Goal: Check status: Check status

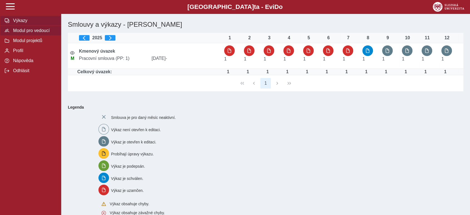
click at [22, 31] on span "Modul pro vedoucí" at bounding box center [33, 30] width 45 height 5
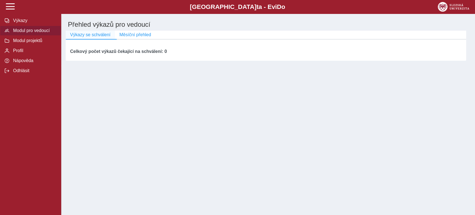
click at [101, 37] on span "Výkazy se schválení" at bounding box center [90, 34] width 40 height 5
click at [128, 34] on span "Měsíční přehled" at bounding box center [135, 34] width 32 height 5
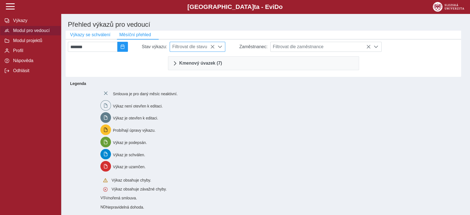
click at [222, 48] on span at bounding box center [220, 46] width 4 height 4
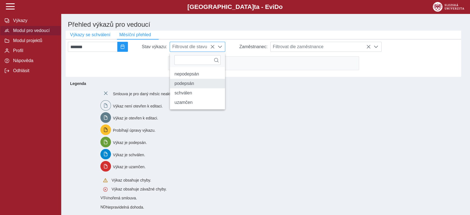
click at [198, 84] on li "podepsán" at bounding box center [197, 83] width 55 height 9
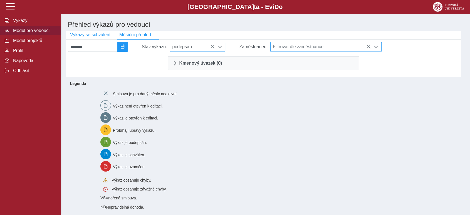
click at [378, 48] on span at bounding box center [376, 46] width 4 height 4
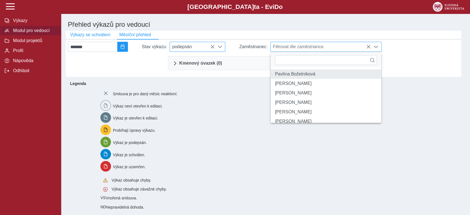
click at [319, 78] on li "Pavlína Boželníková" at bounding box center [325, 73] width 111 height 9
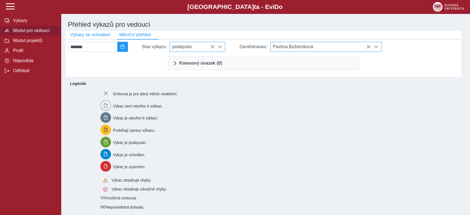
click at [378, 48] on span at bounding box center [376, 46] width 4 height 4
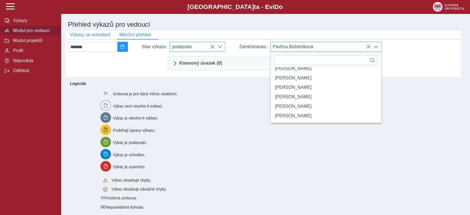
scroll to position [6, 0]
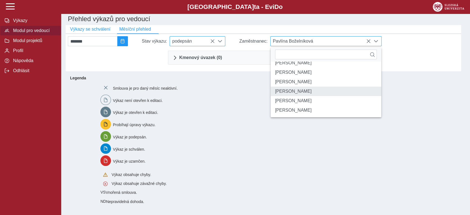
click at [301, 90] on li "[PERSON_NAME]" at bounding box center [325, 90] width 111 height 9
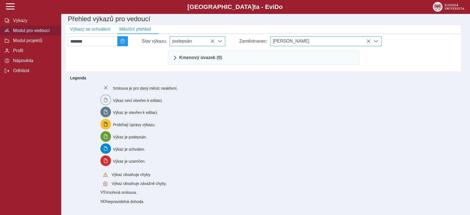
click at [222, 42] on span at bounding box center [220, 41] width 4 height 4
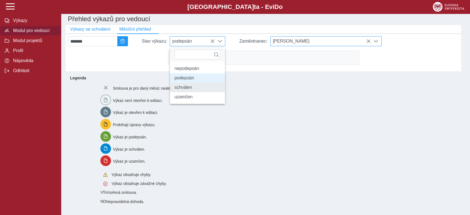
click at [190, 92] on li "schválen" at bounding box center [197, 87] width 55 height 9
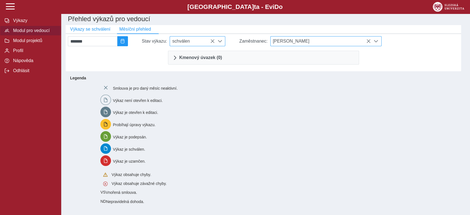
click at [378, 42] on span at bounding box center [376, 41] width 4 height 4
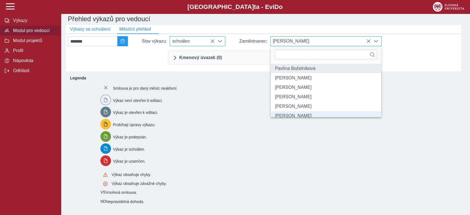
click at [304, 72] on li "Pavlína Boželníková" at bounding box center [325, 68] width 111 height 9
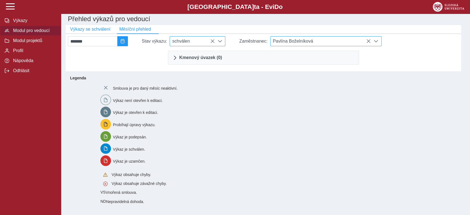
click at [222, 43] on span at bounding box center [220, 41] width 4 height 4
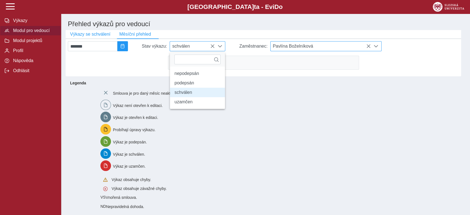
scroll to position [0, 0]
click at [193, 106] on li "uzamčen" at bounding box center [197, 102] width 55 height 9
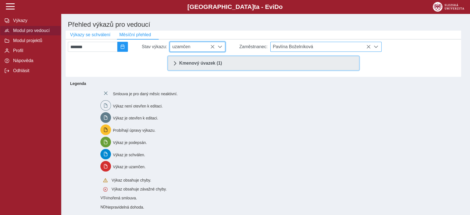
click at [192, 63] on span "Kmenový úvazek (1)" at bounding box center [200, 63] width 43 height 4
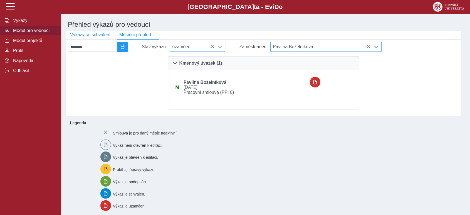
click at [378, 49] on span at bounding box center [376, 46] width 4 height 4
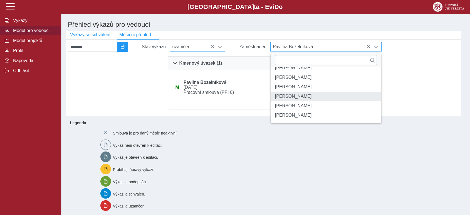
scroll to position [31, 0]
click at [294, 98] on li "[PERSON_NAME]" at bounding box center [325, 96] width 111 height 9
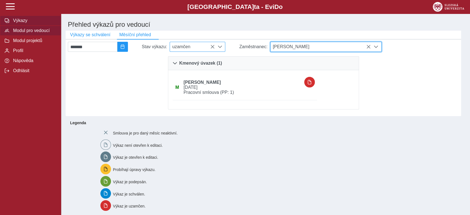
click at [18, 20] on span "Výkazy" at bounding box center [33, 20] width 45 height 5
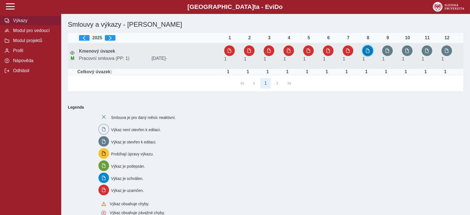
click at [367, 54] on button "button" at bounding box center [367, 50] width 11 height 11
